Goal: Navigation & Orientation: Find specific page/section

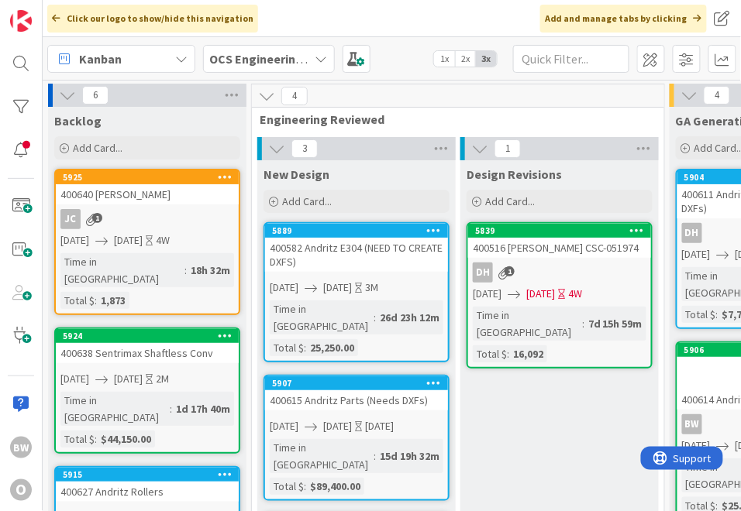
scroll to position [0, 241]
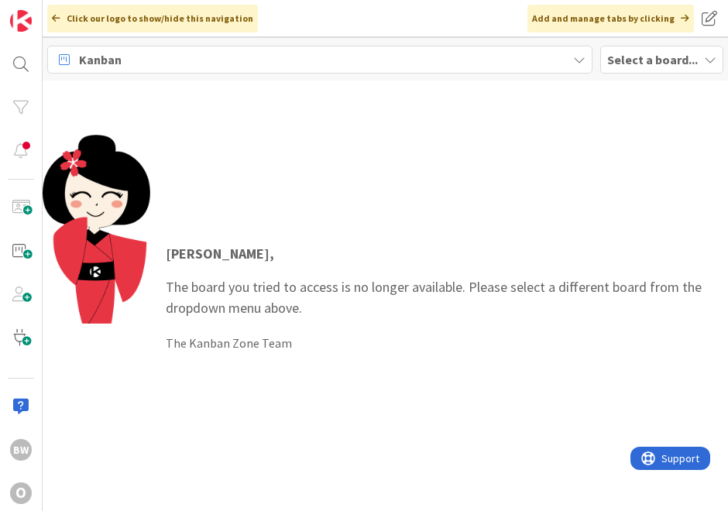
click at [639, 60] on b "Select a board..." at bounding box center [652, 59] width 91 height 15
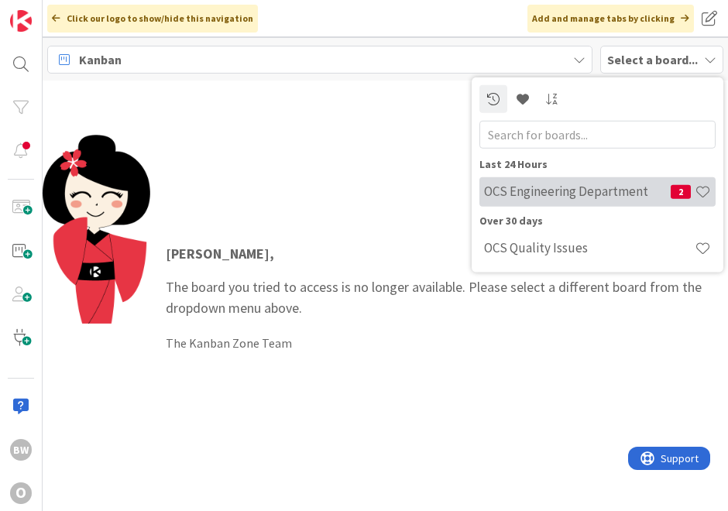
click at [574, 196] on h4 "OCS Engineering Department" at bounding box center [577, 191] width 187 height 15
